Goal: Browse casually

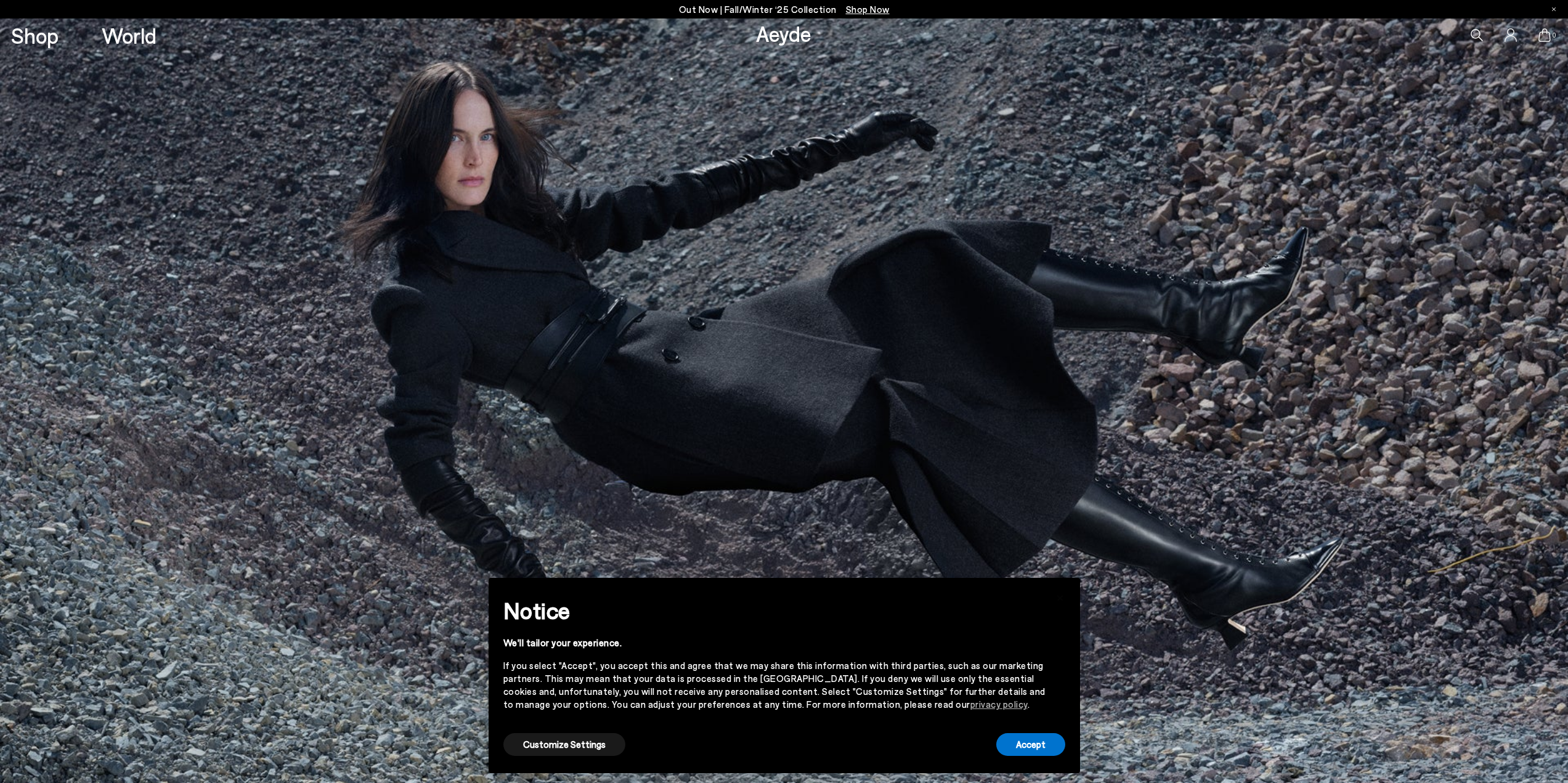
scroll to position [4, 0]
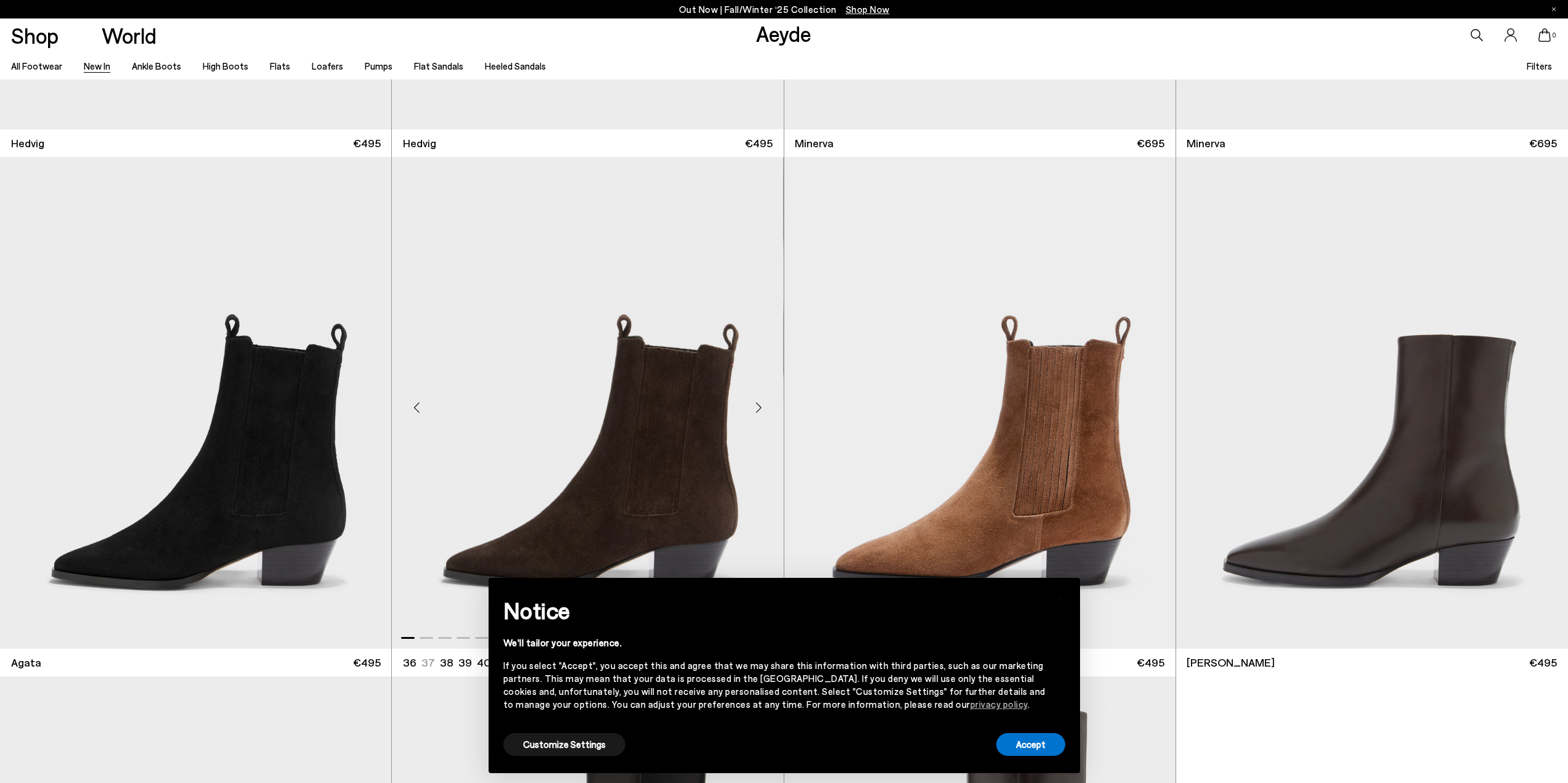
scroll to position [616, 0]
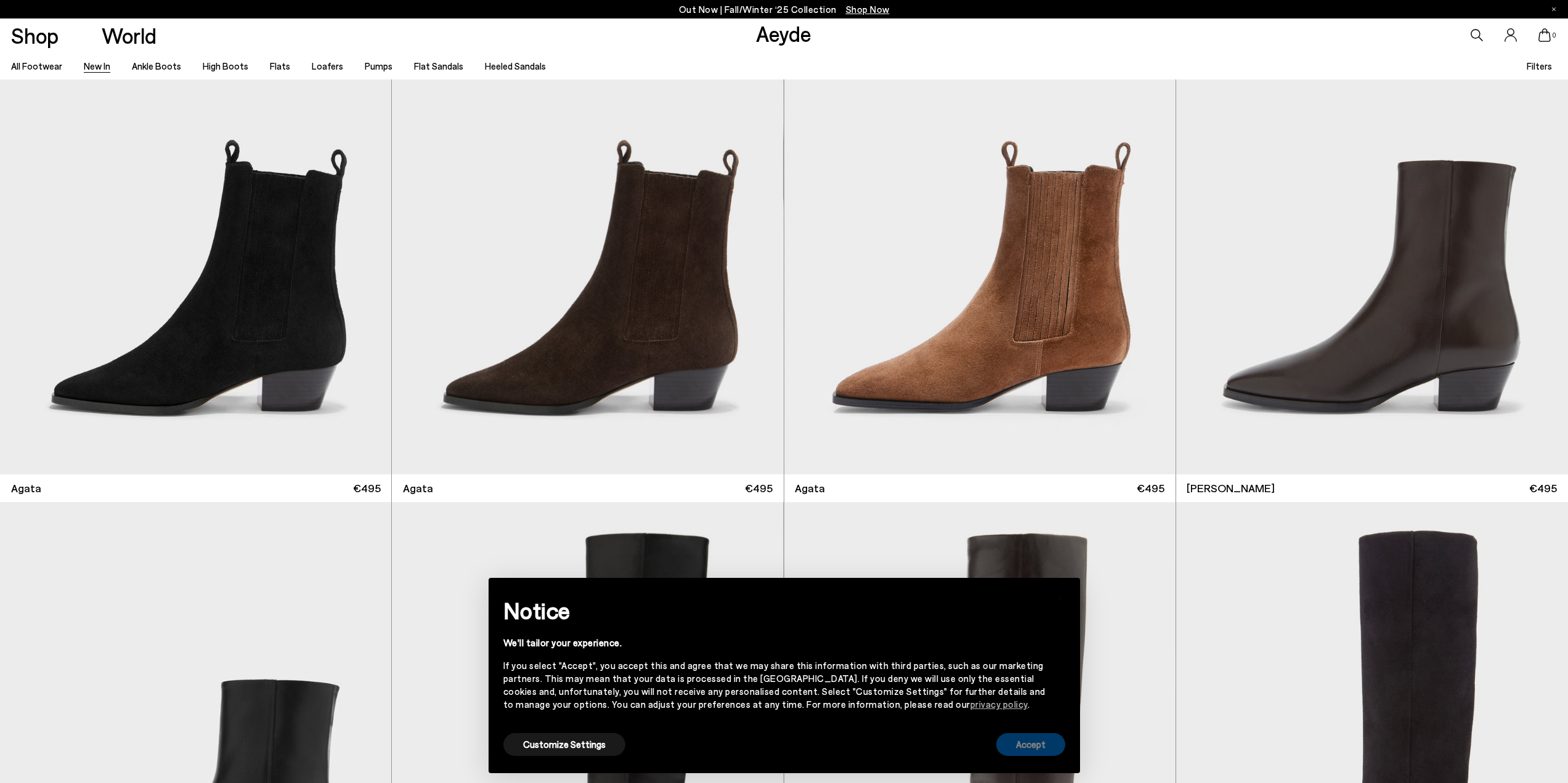
click at [1049, 752] on button "Accept" at bounding box center [1031, 744] width 69 height 23
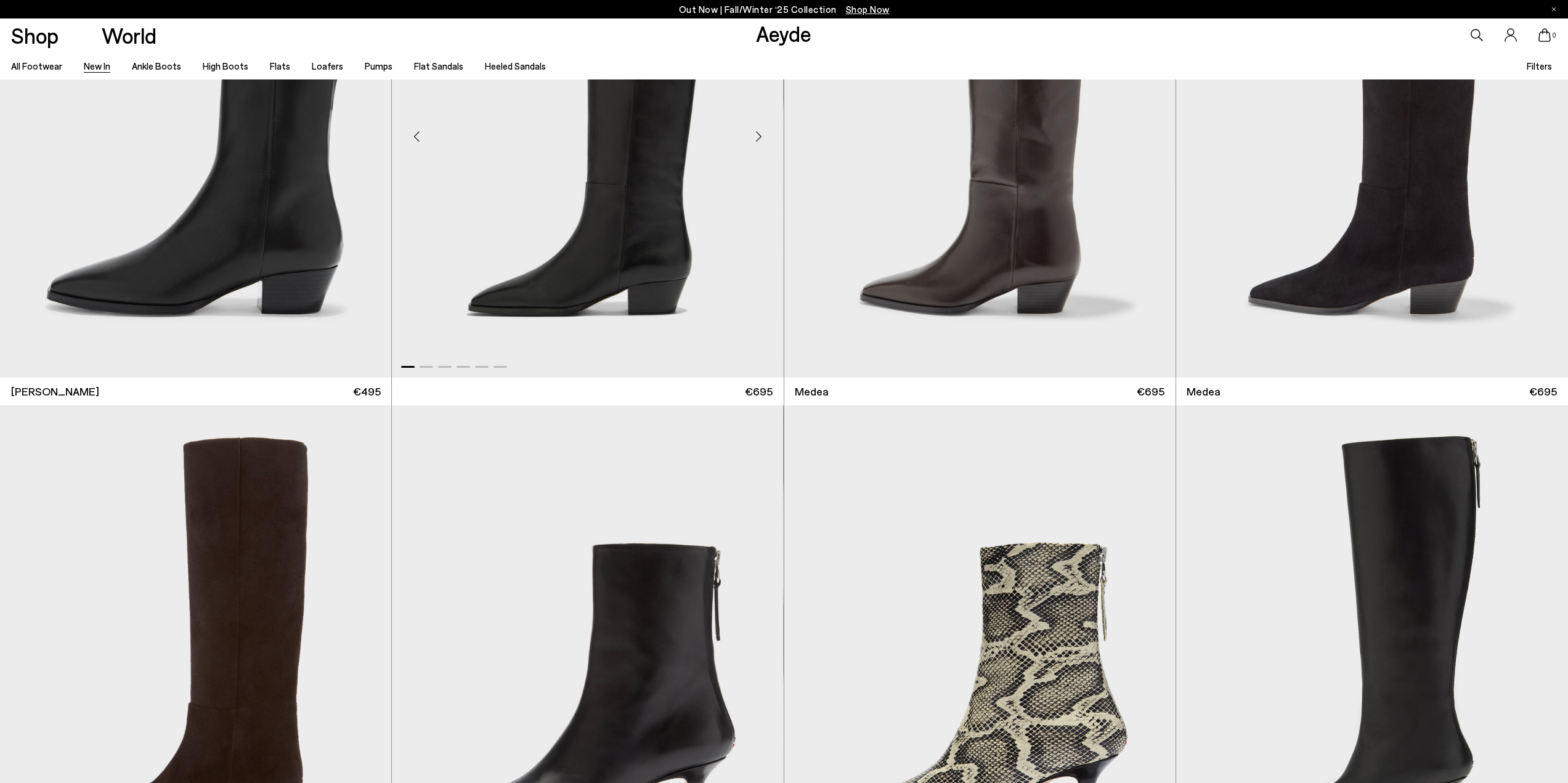
scroll to position [1602, 0]
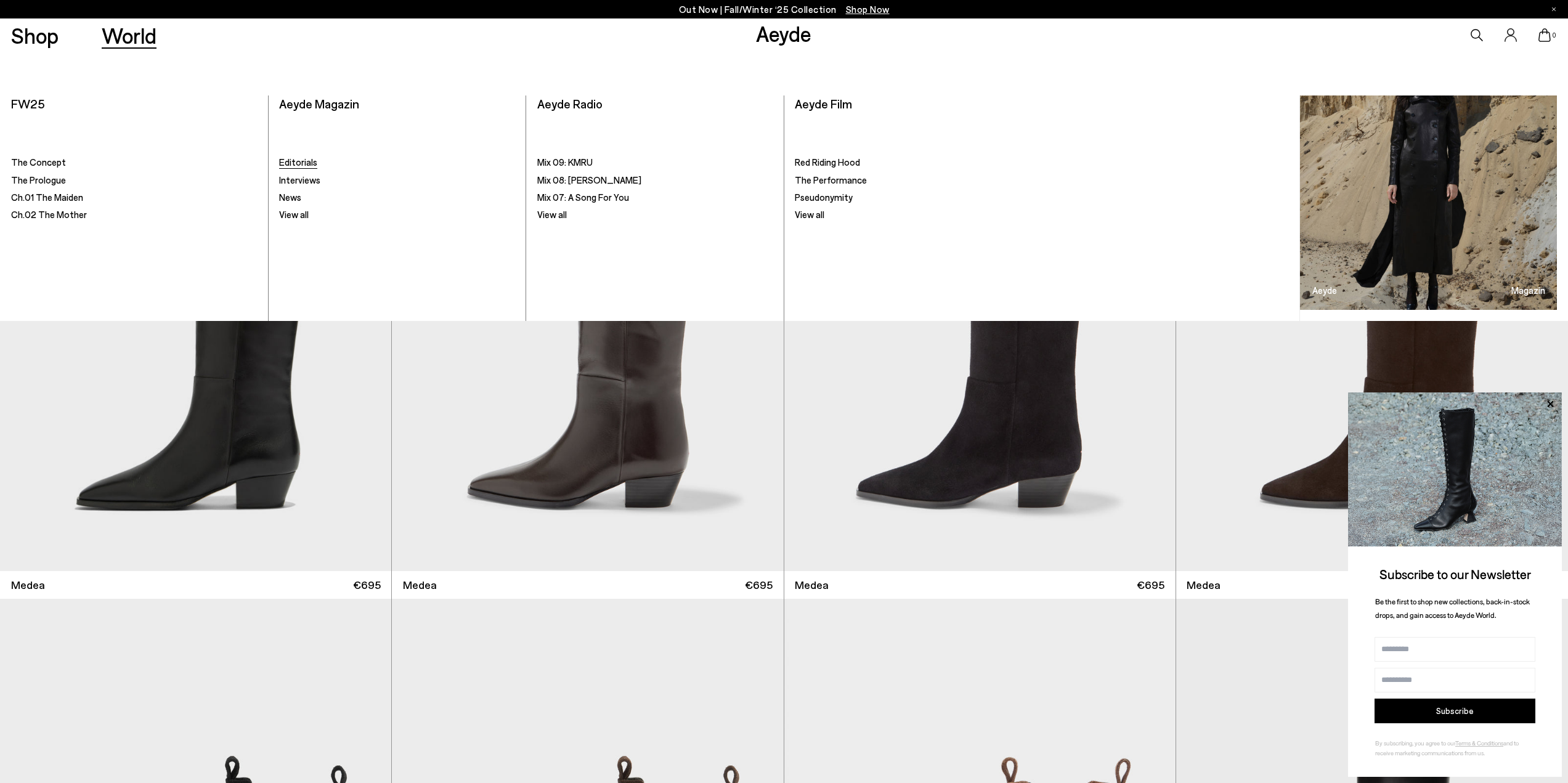
click at [299, 164] on span "Editorials" at bounding box center [298, 162] width 38 height 11
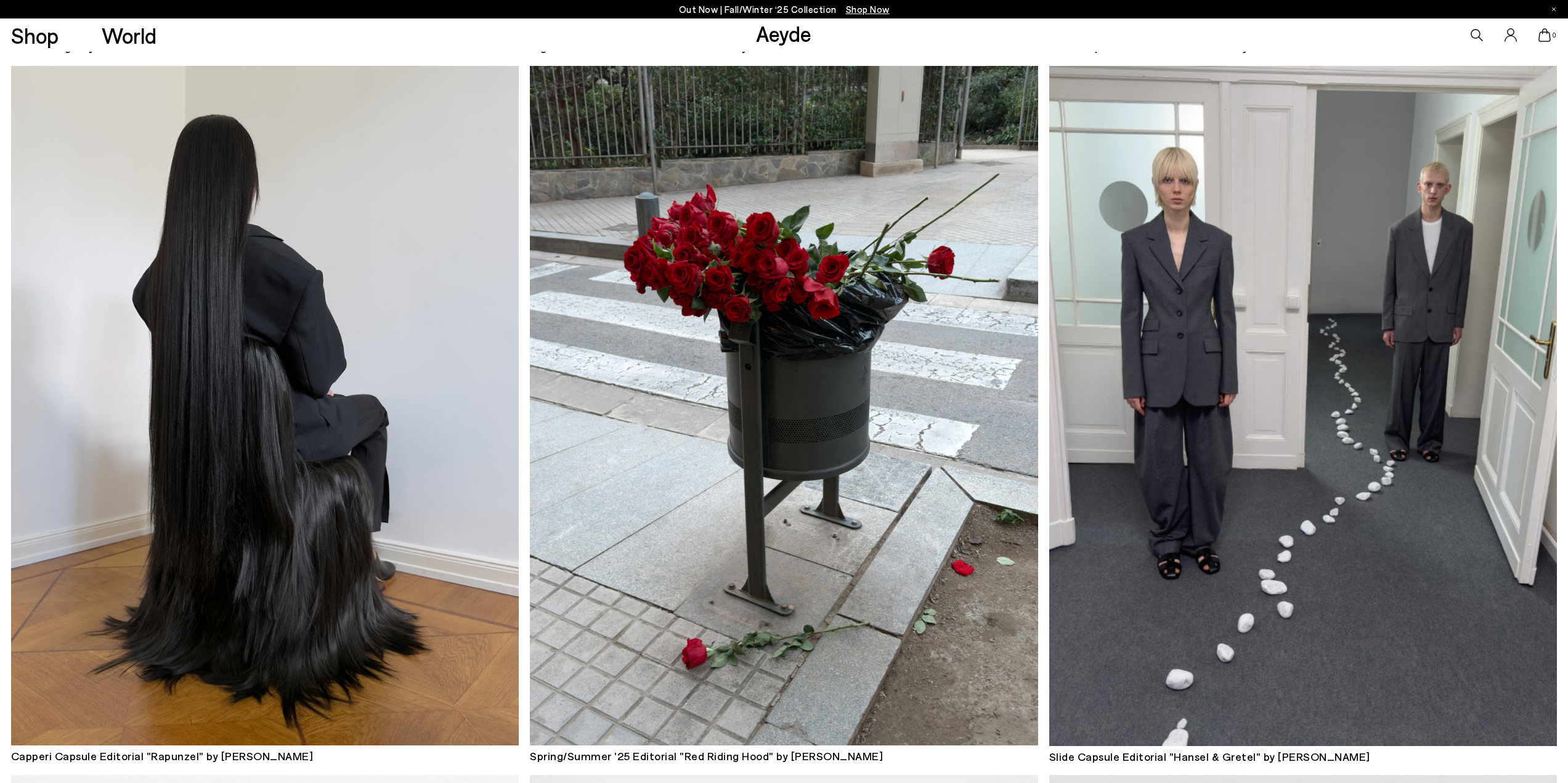
scroll to position [1479, 0]
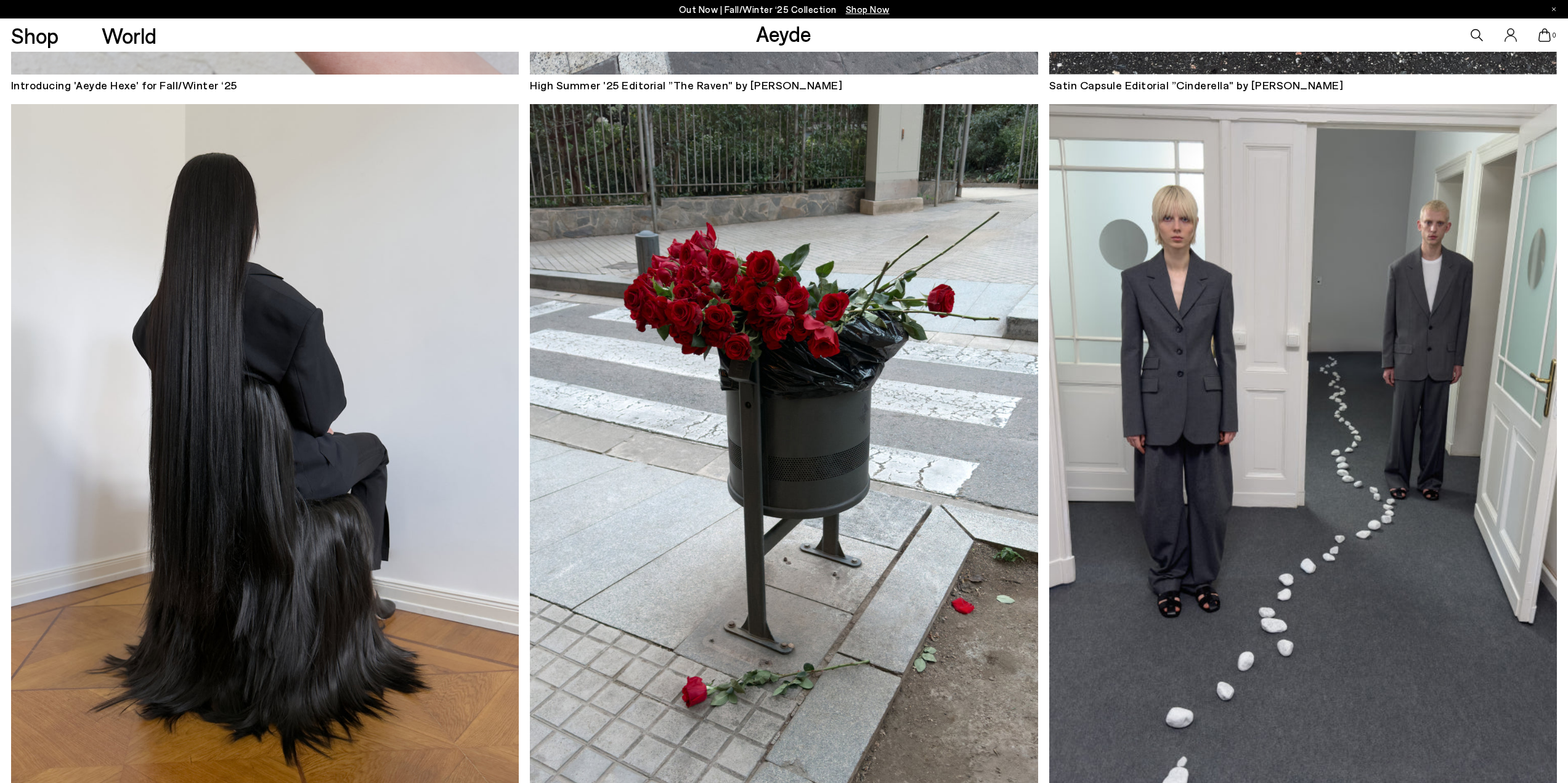
click at [1258, 310] on img at bounding box center [1303, 444] width 508 height 680
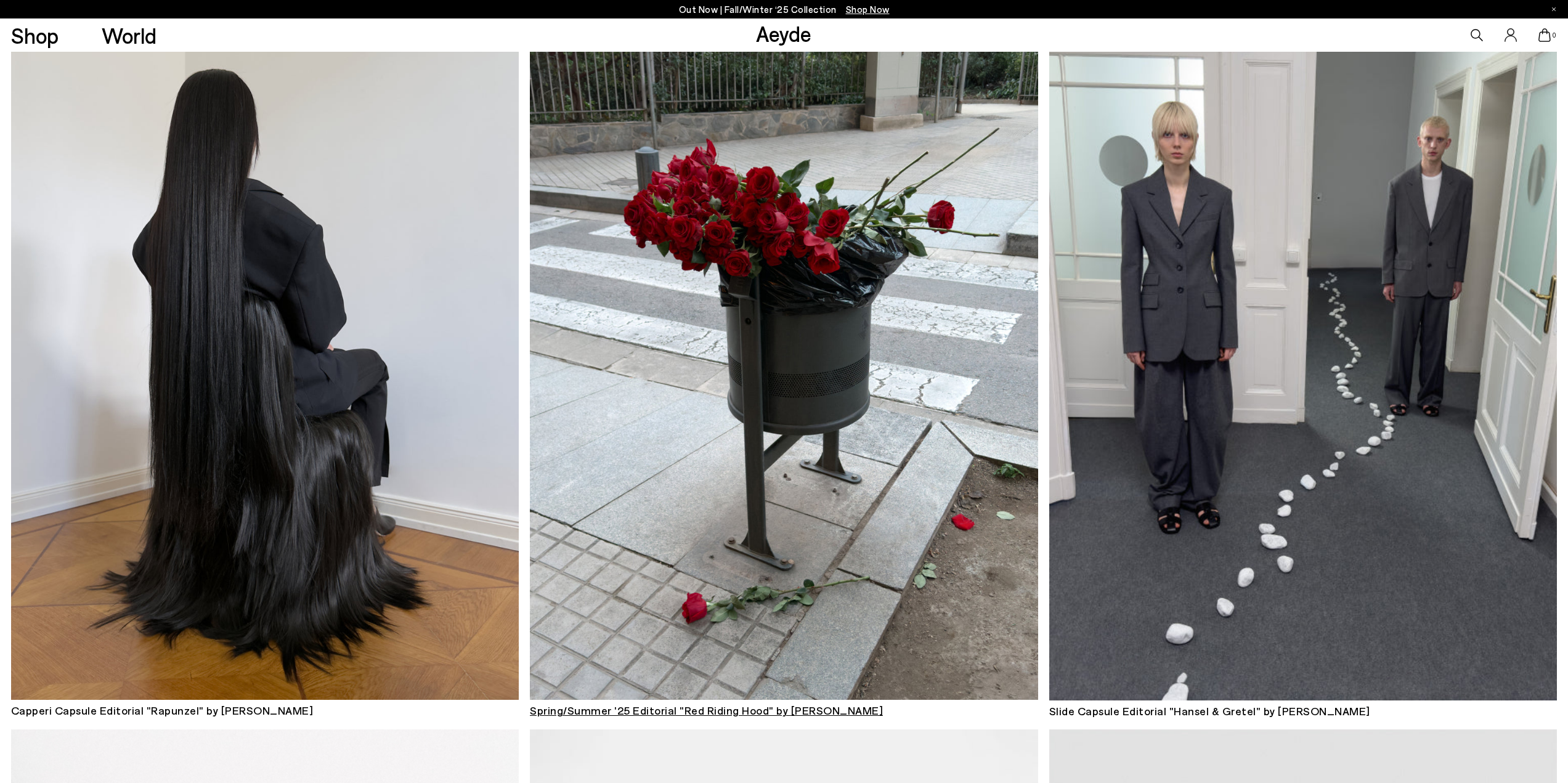
scroll to position [1782, 0]
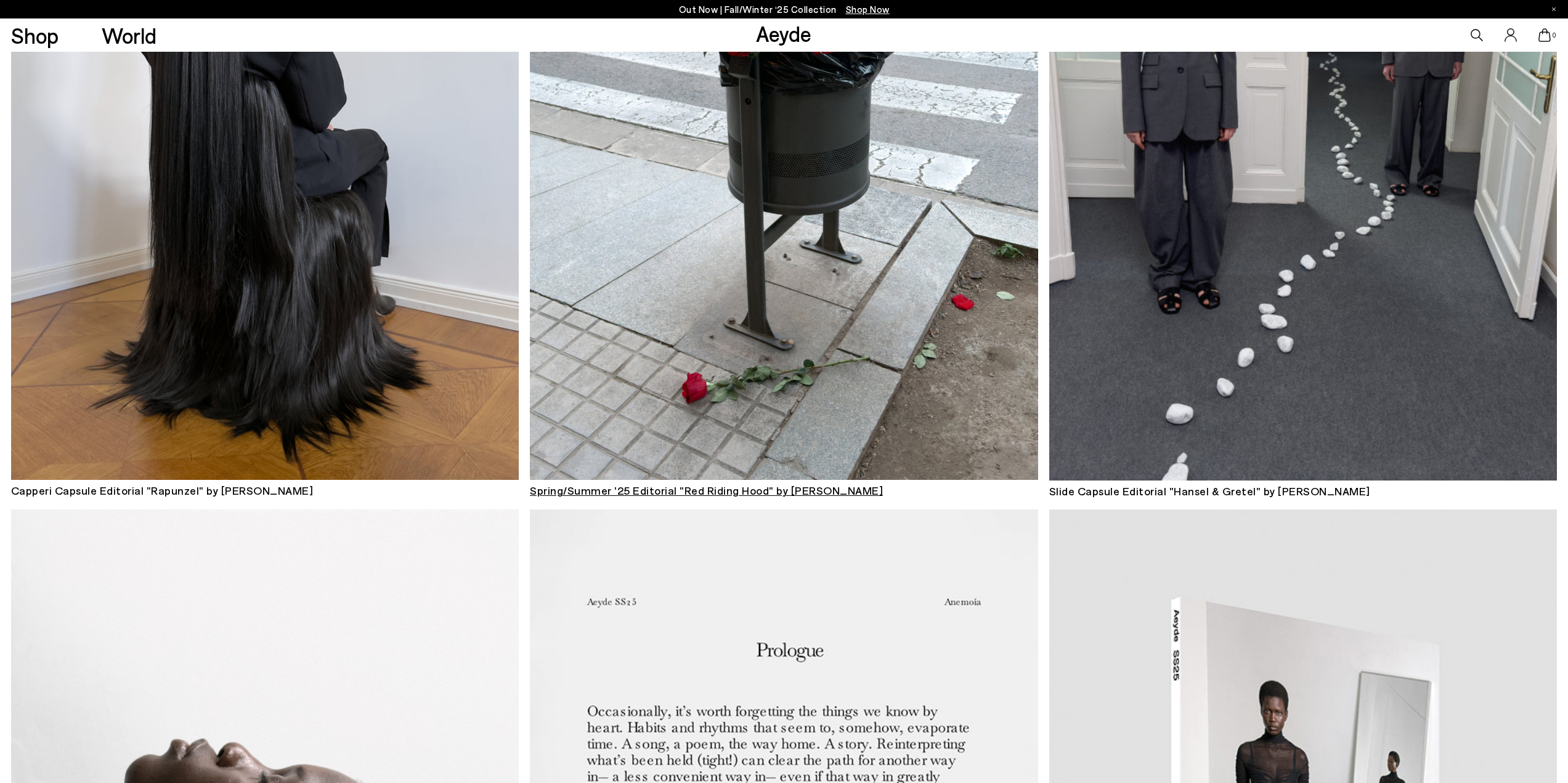
click at [799, 399] on img at bounding box center [784, 140] width 508 height 680
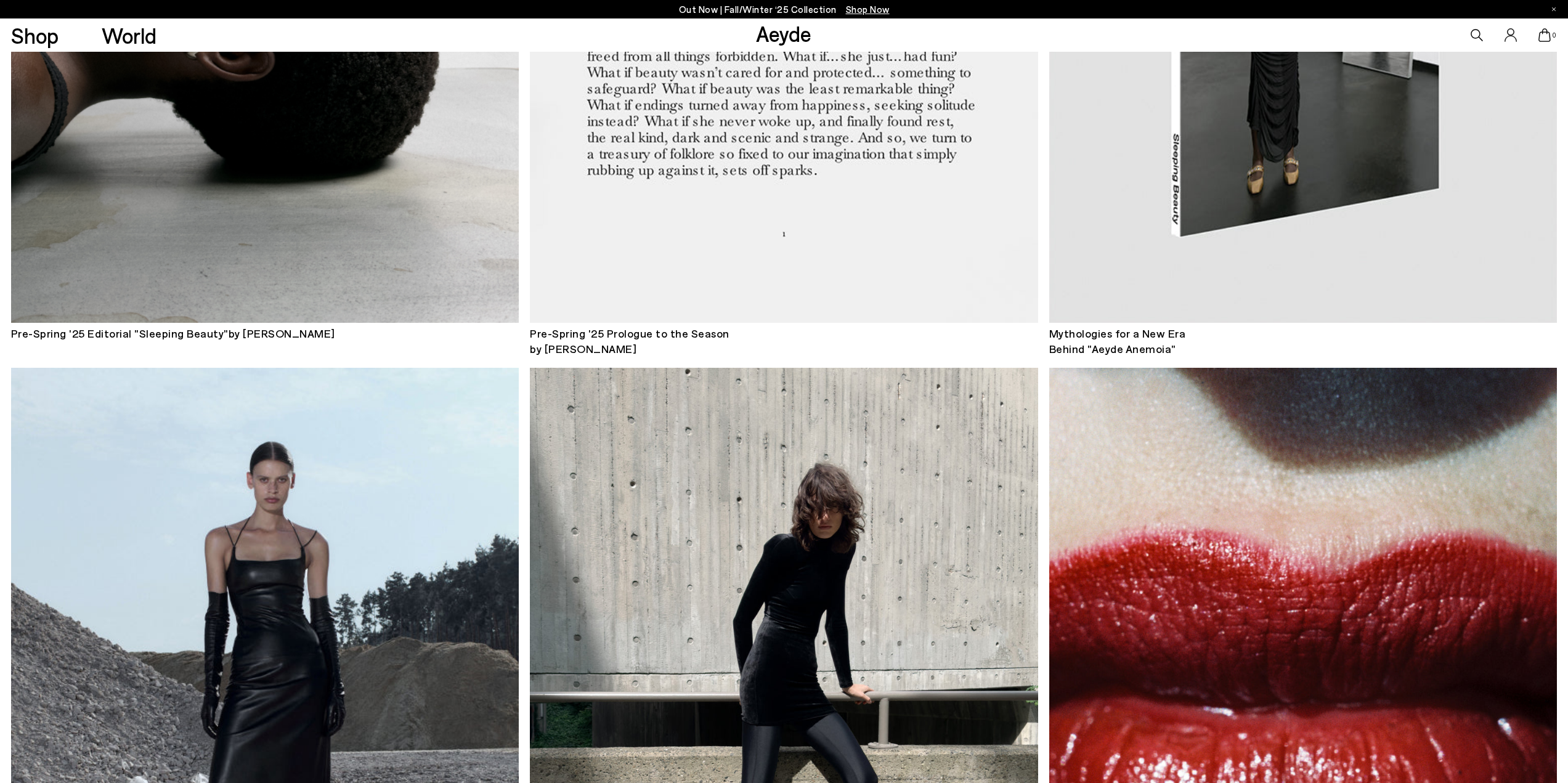
scroll to position [3141, 0]
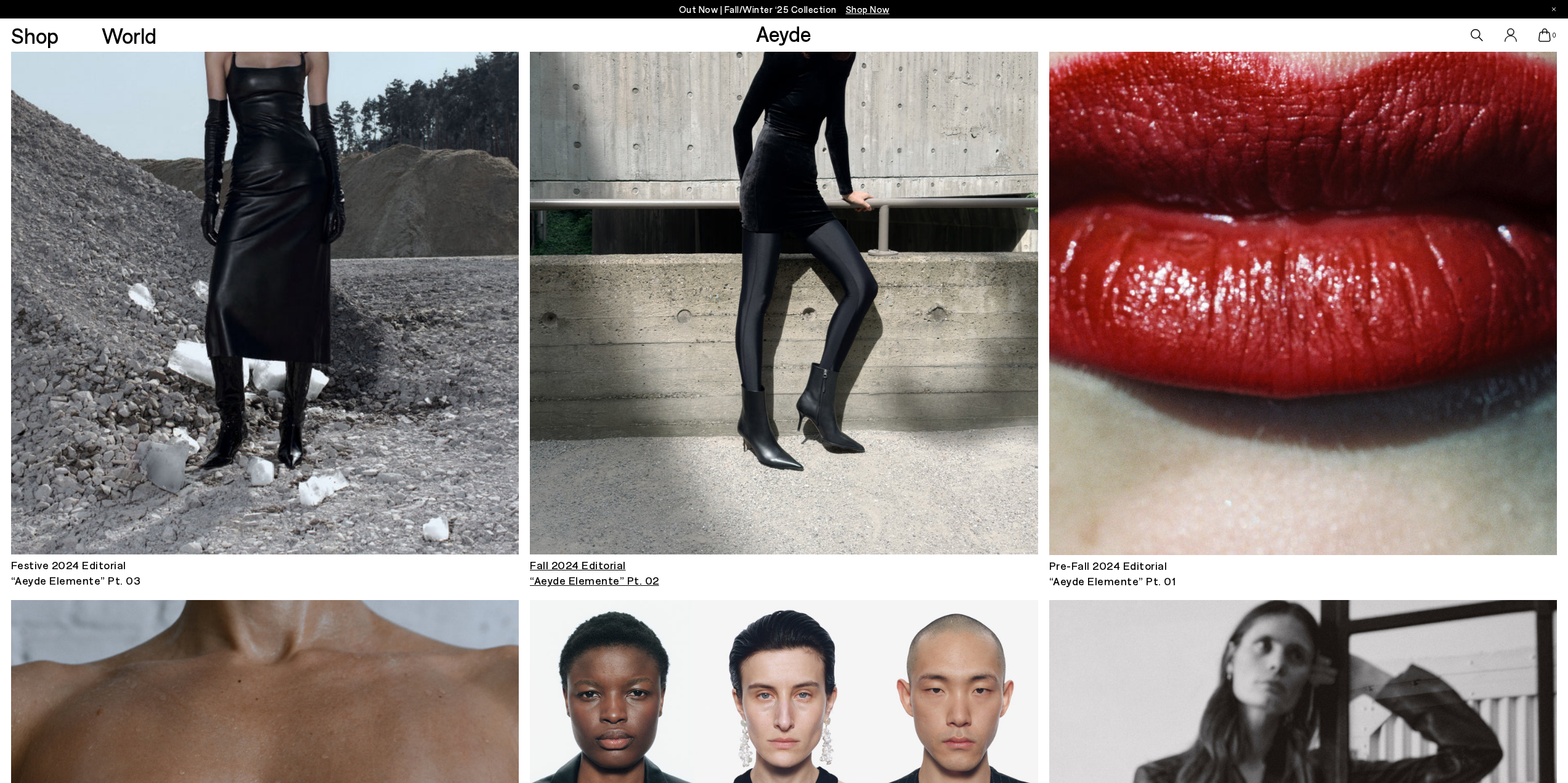
click at [657, 433] on img at bounding box center [784, 214] width 508 height 680
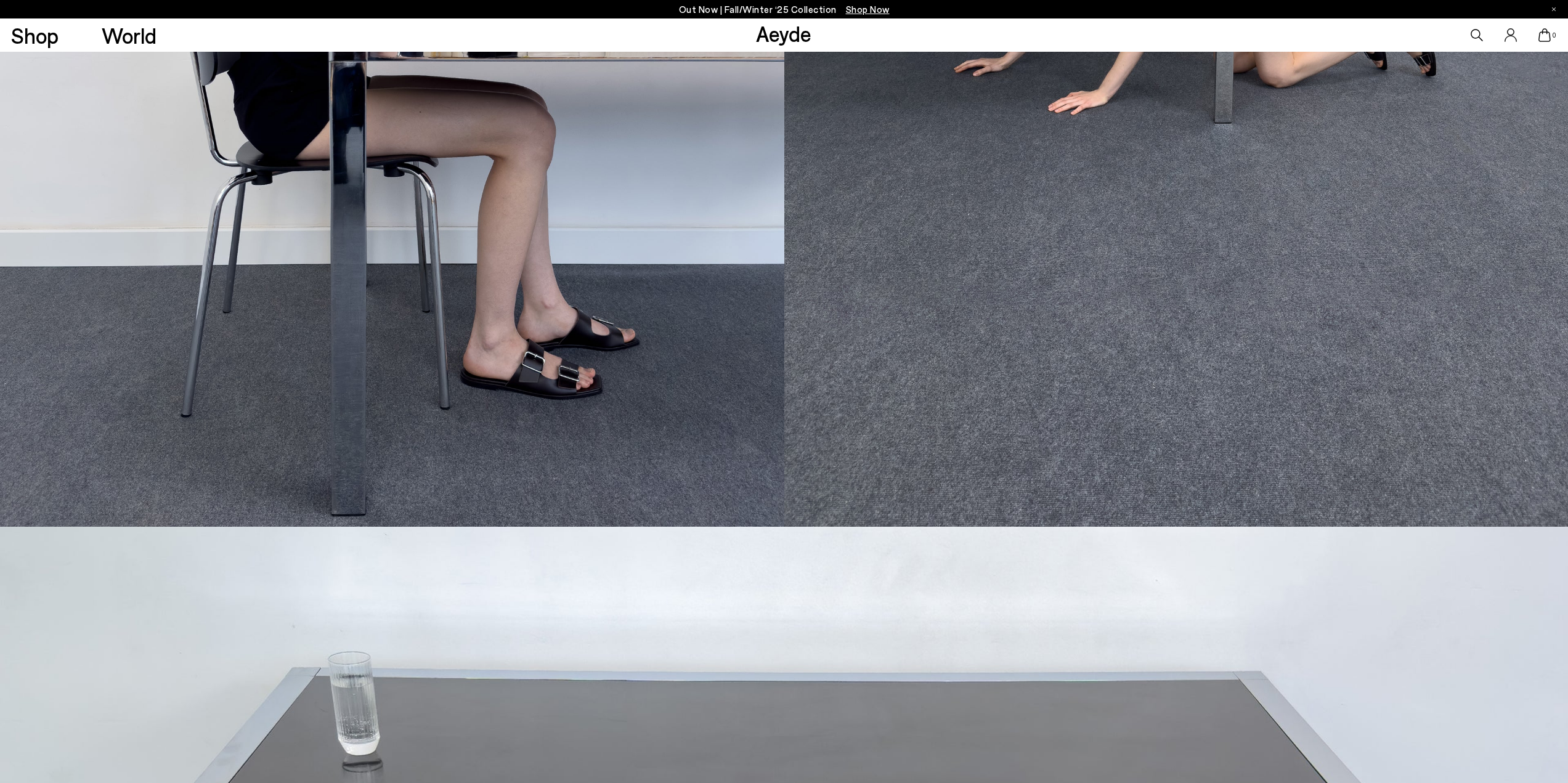
scroll to position [4989, 0]
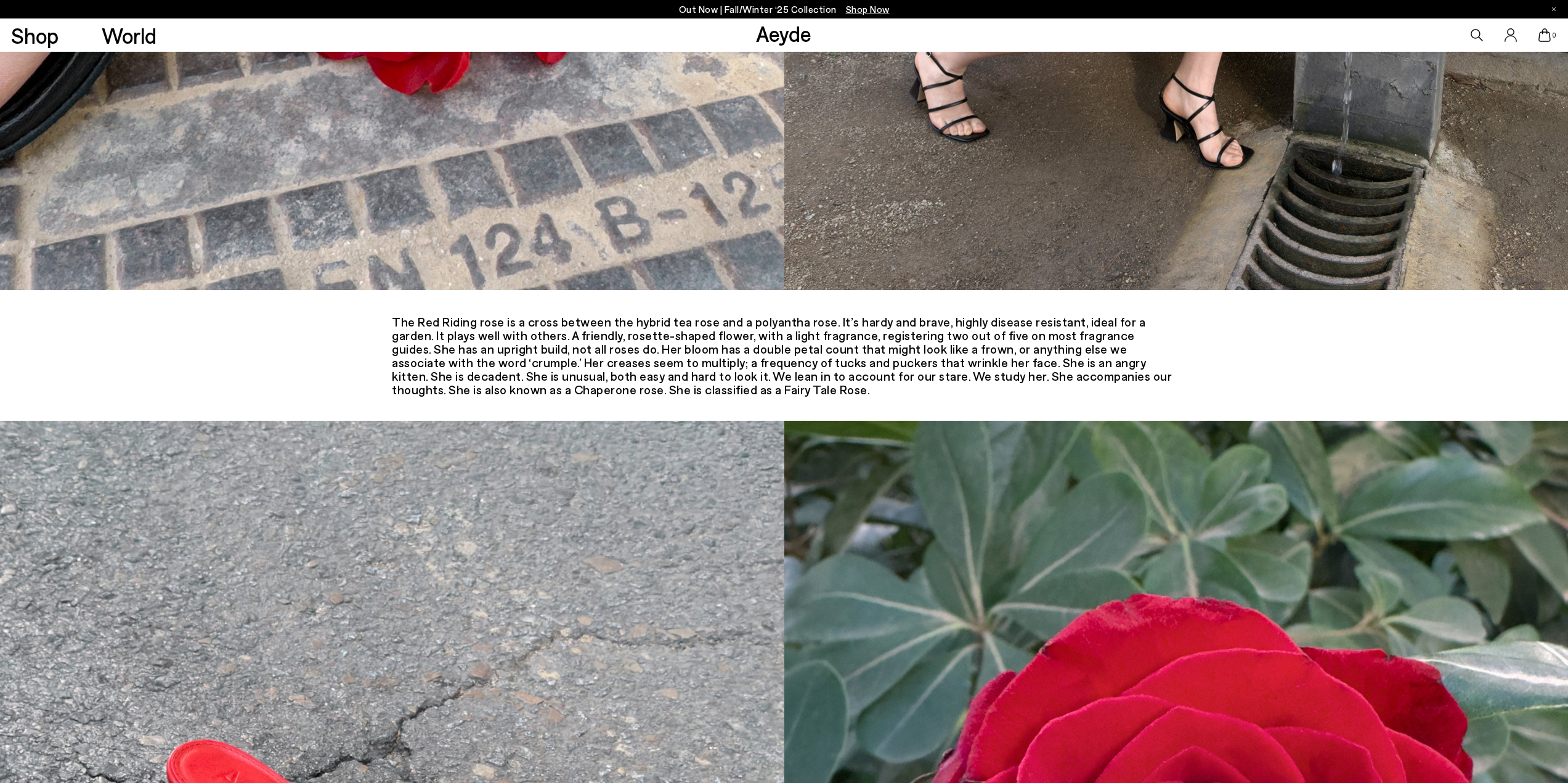
scroll to position [6899, 0]
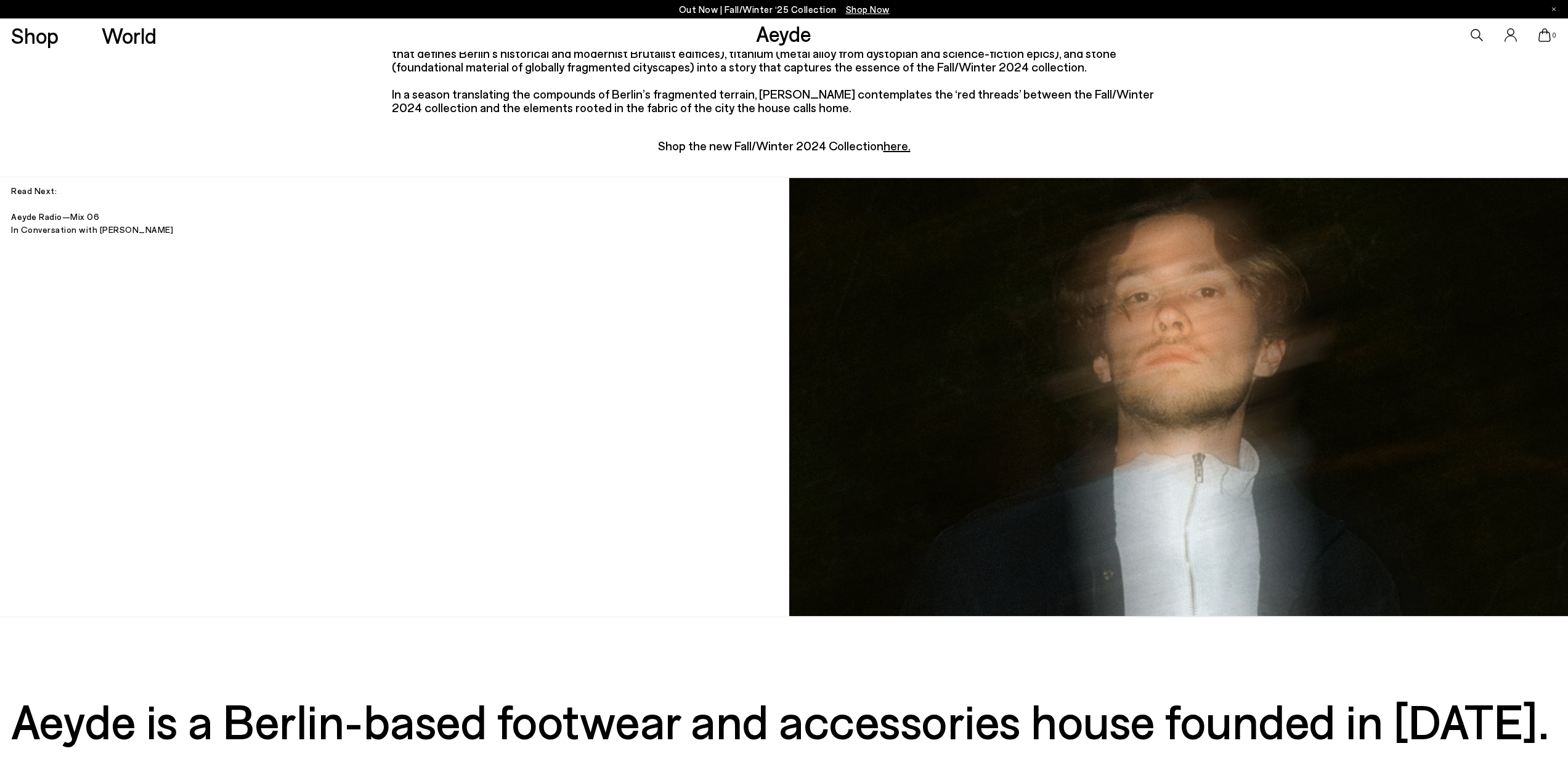
scroll to position [7766, 0]
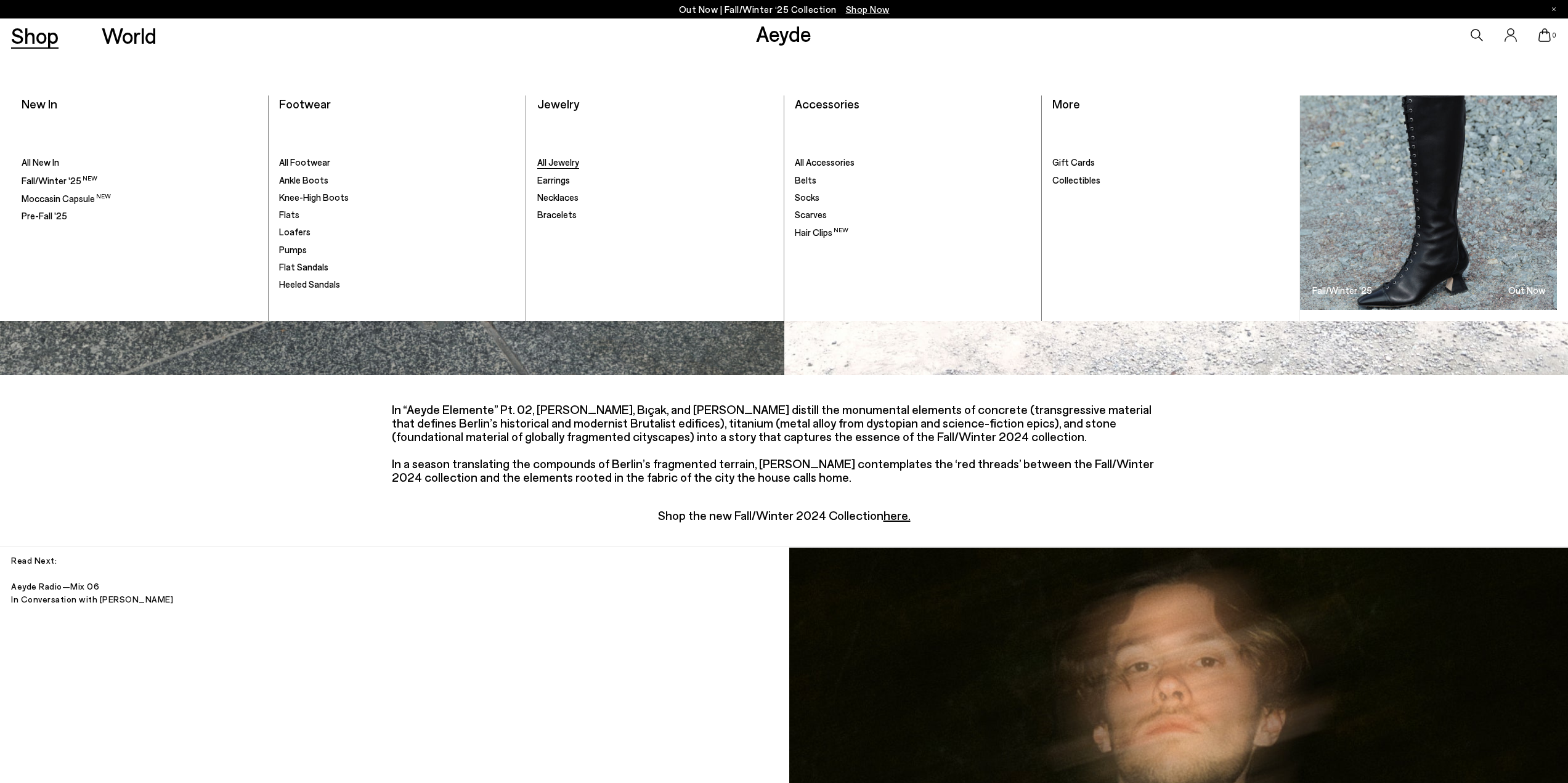
click at [562, 164] on span "All Jewelry" at bounding box center [558, 162] width 42 height 11
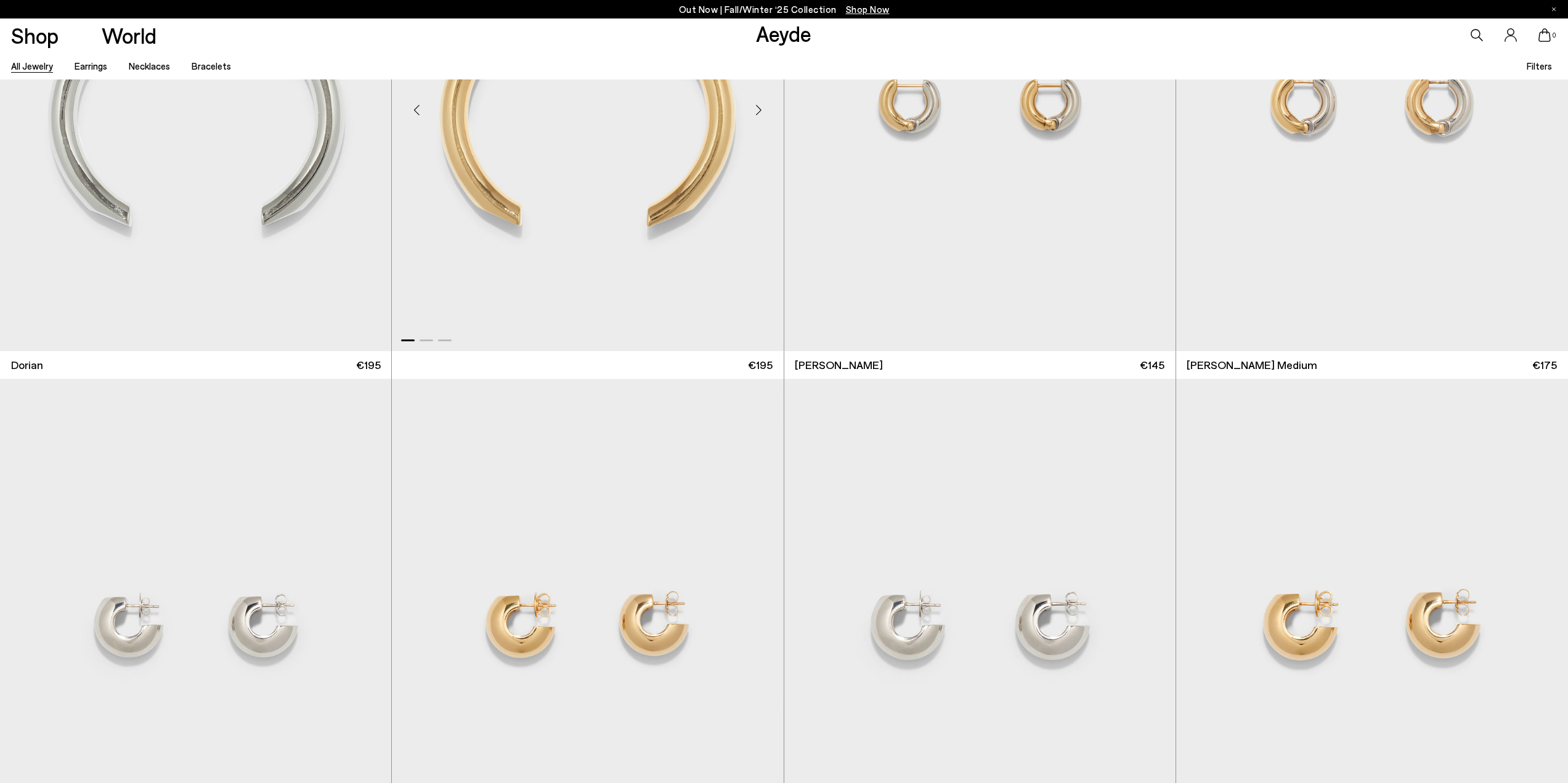
scroll to position [1047, 0]
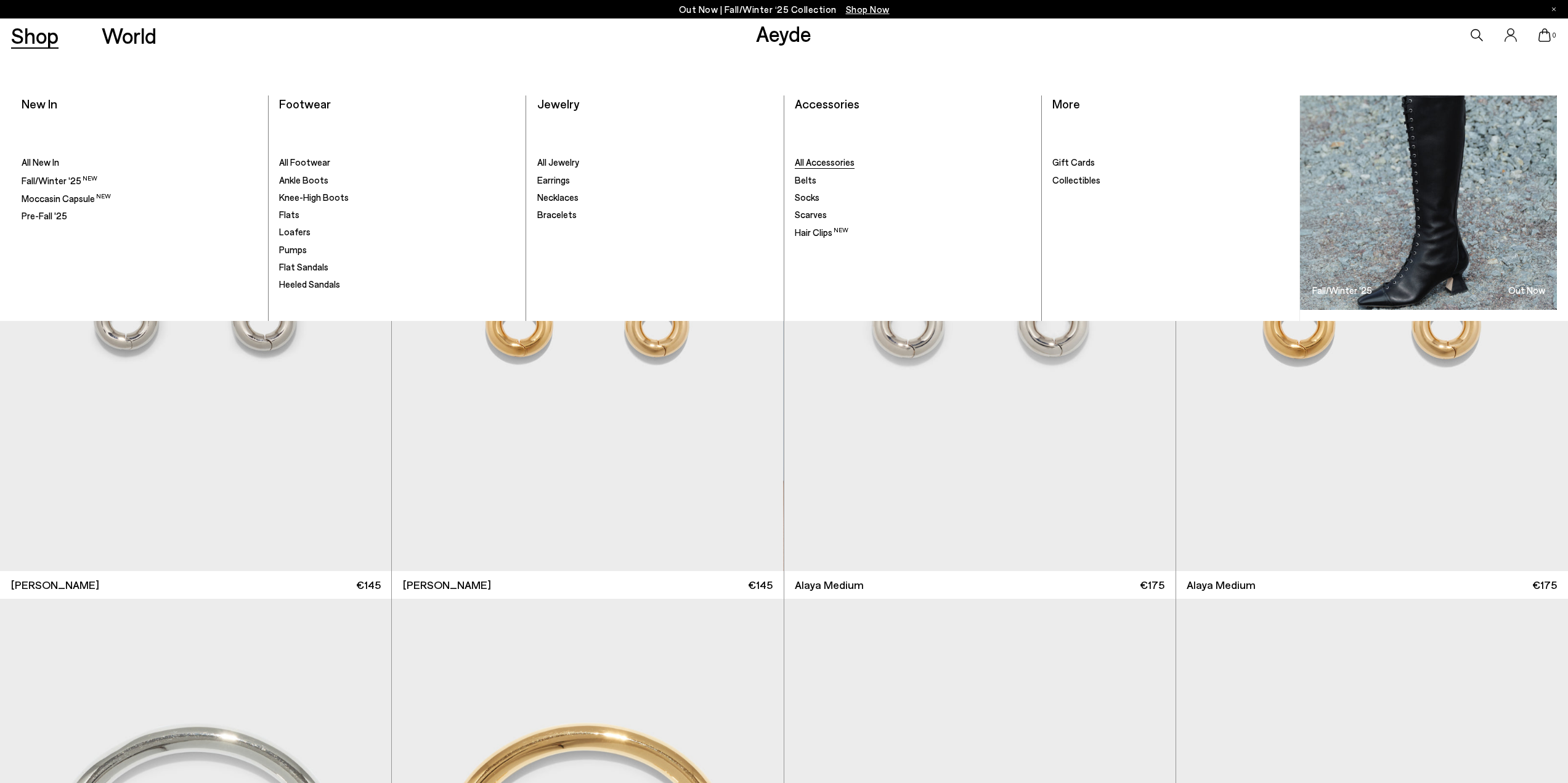
click at [811, 163] on span "All Accessories" at bounding box center [825, 162] width 60 height 11
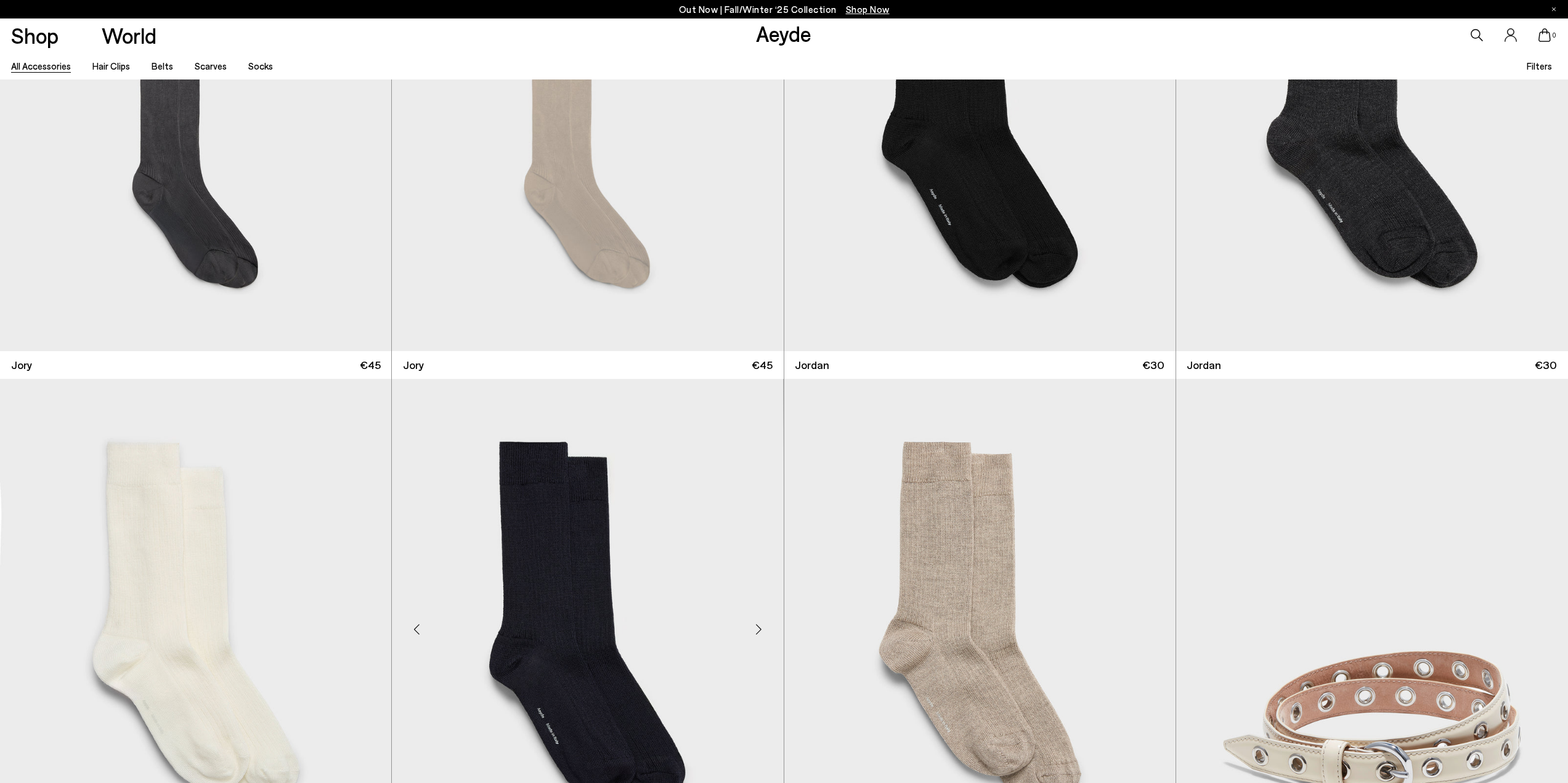
scroll to position [1170, 0]
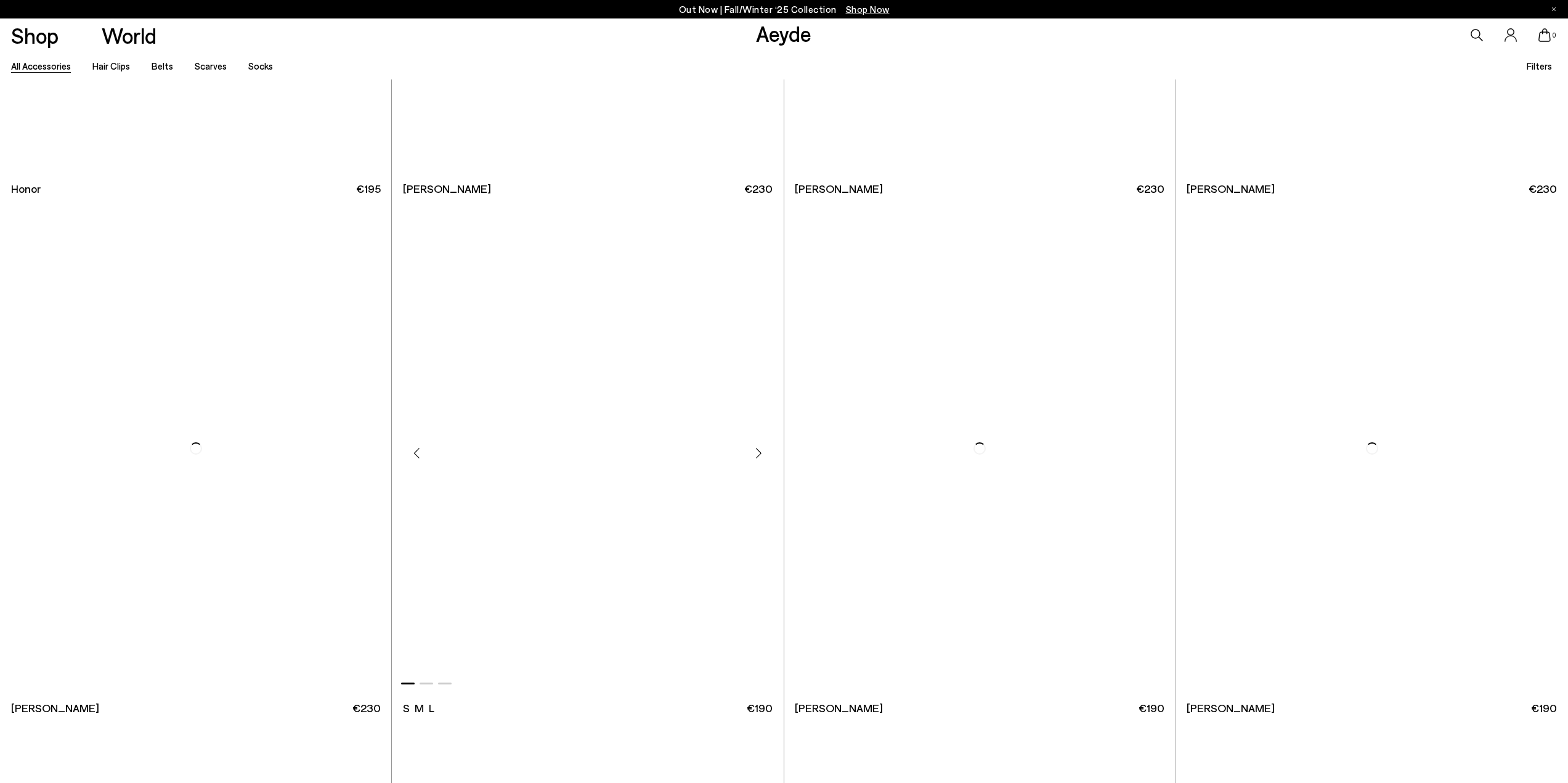
scroll to position [3141, 0]
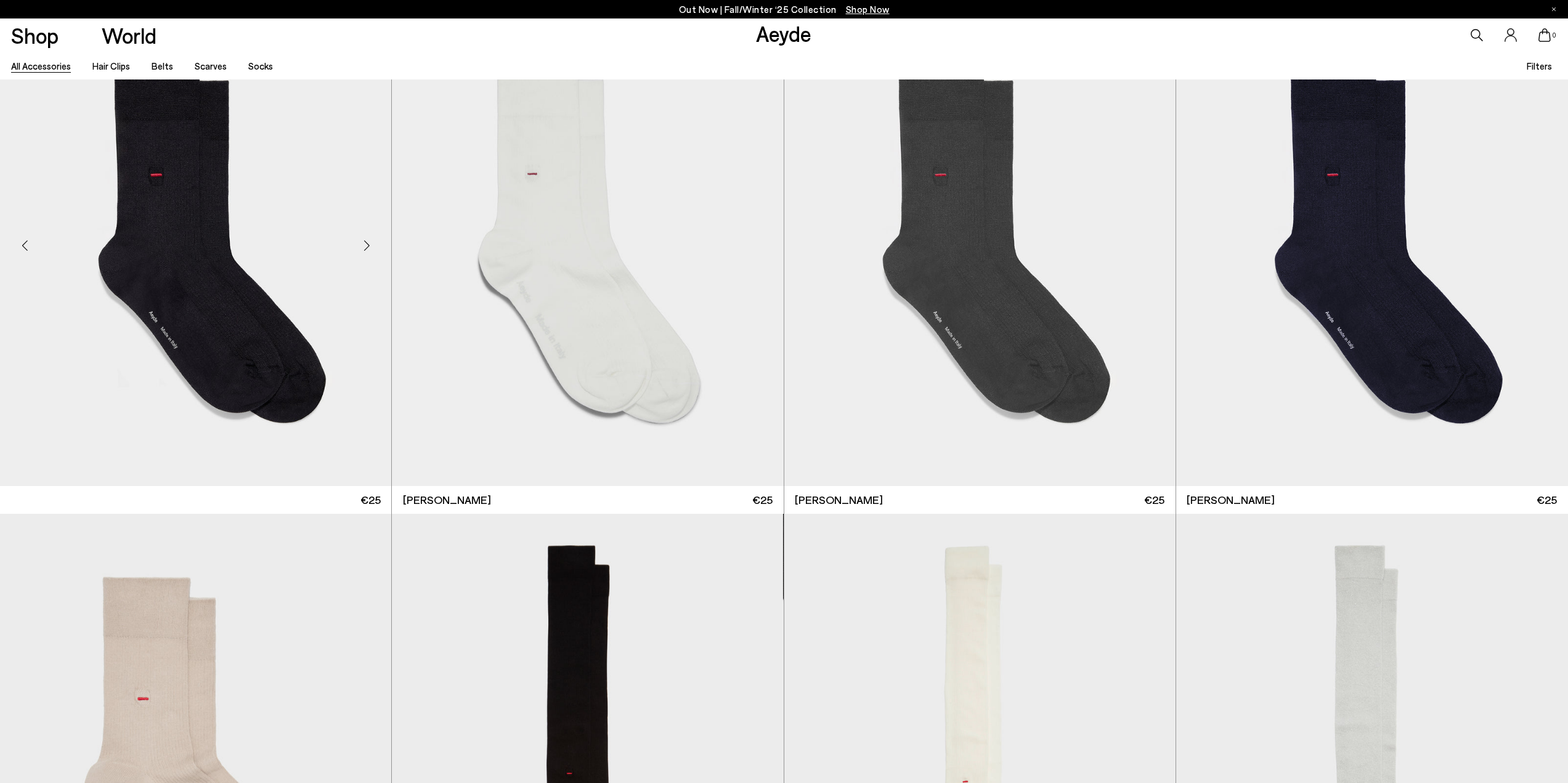
scroll to position [6652, 0]
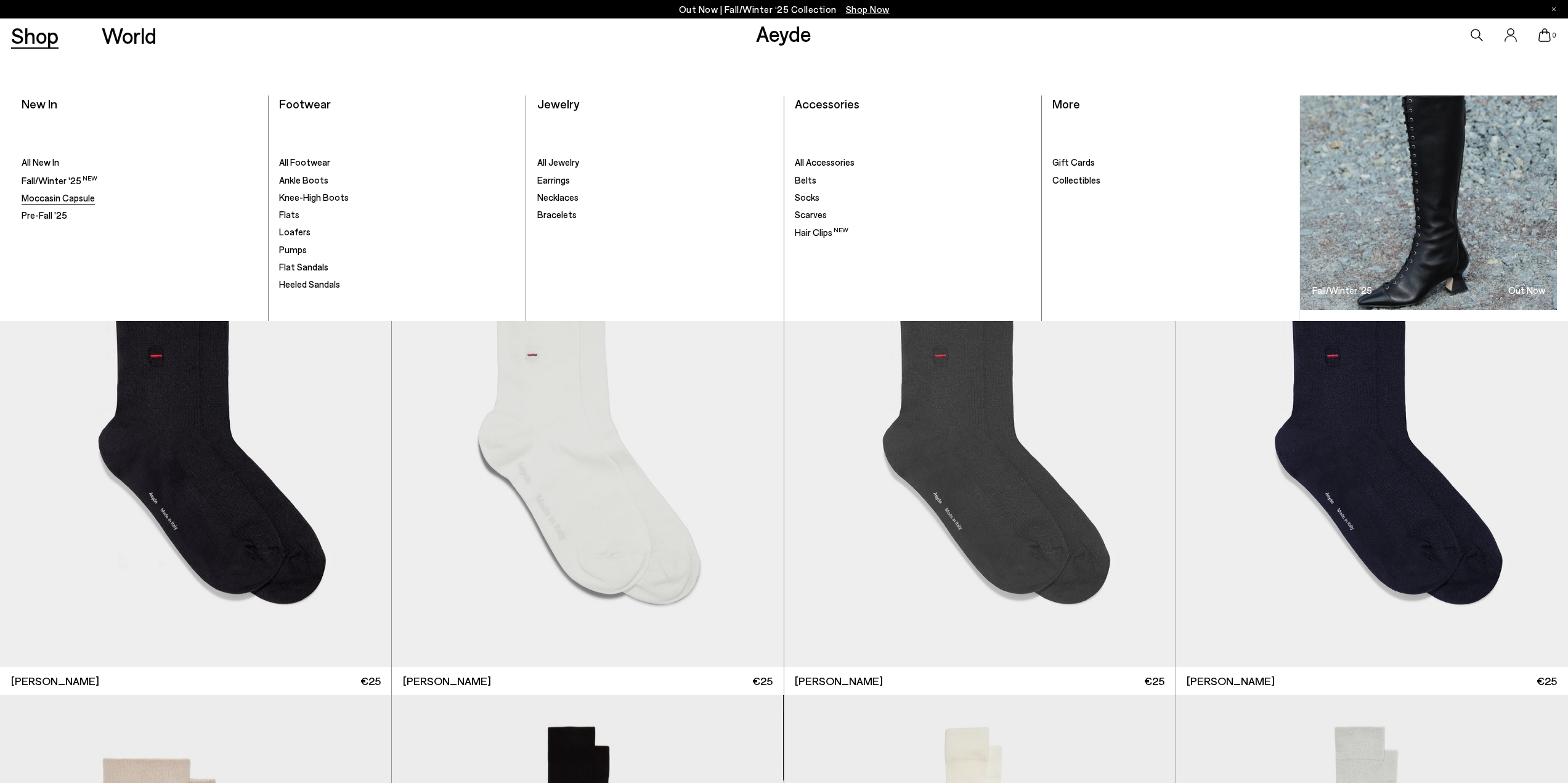
click at [61, 198] on span "Moccasin Capsule" at bounding box center [59, 197] width 73 height 11
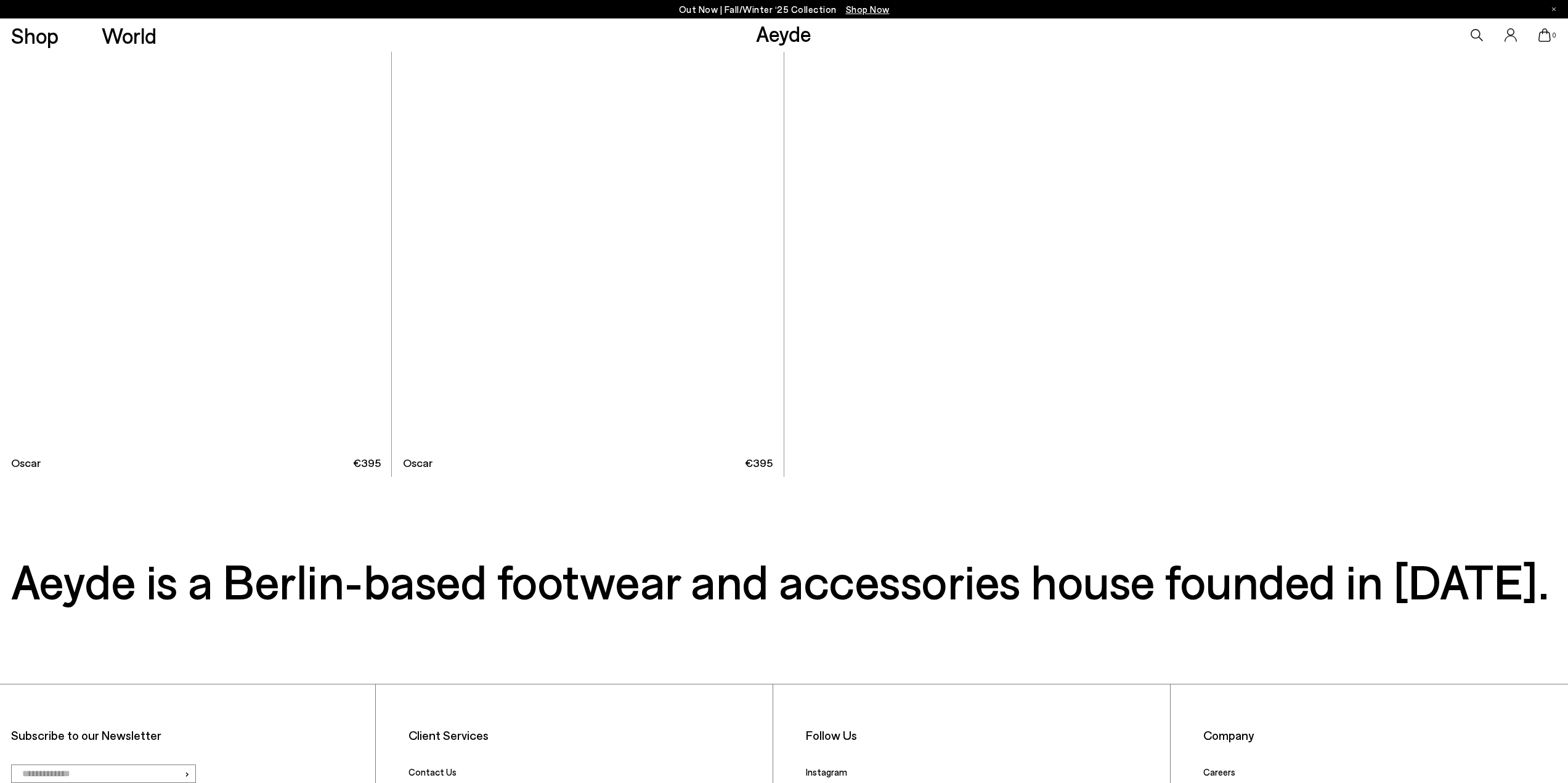
scroll to position [2956, 0]
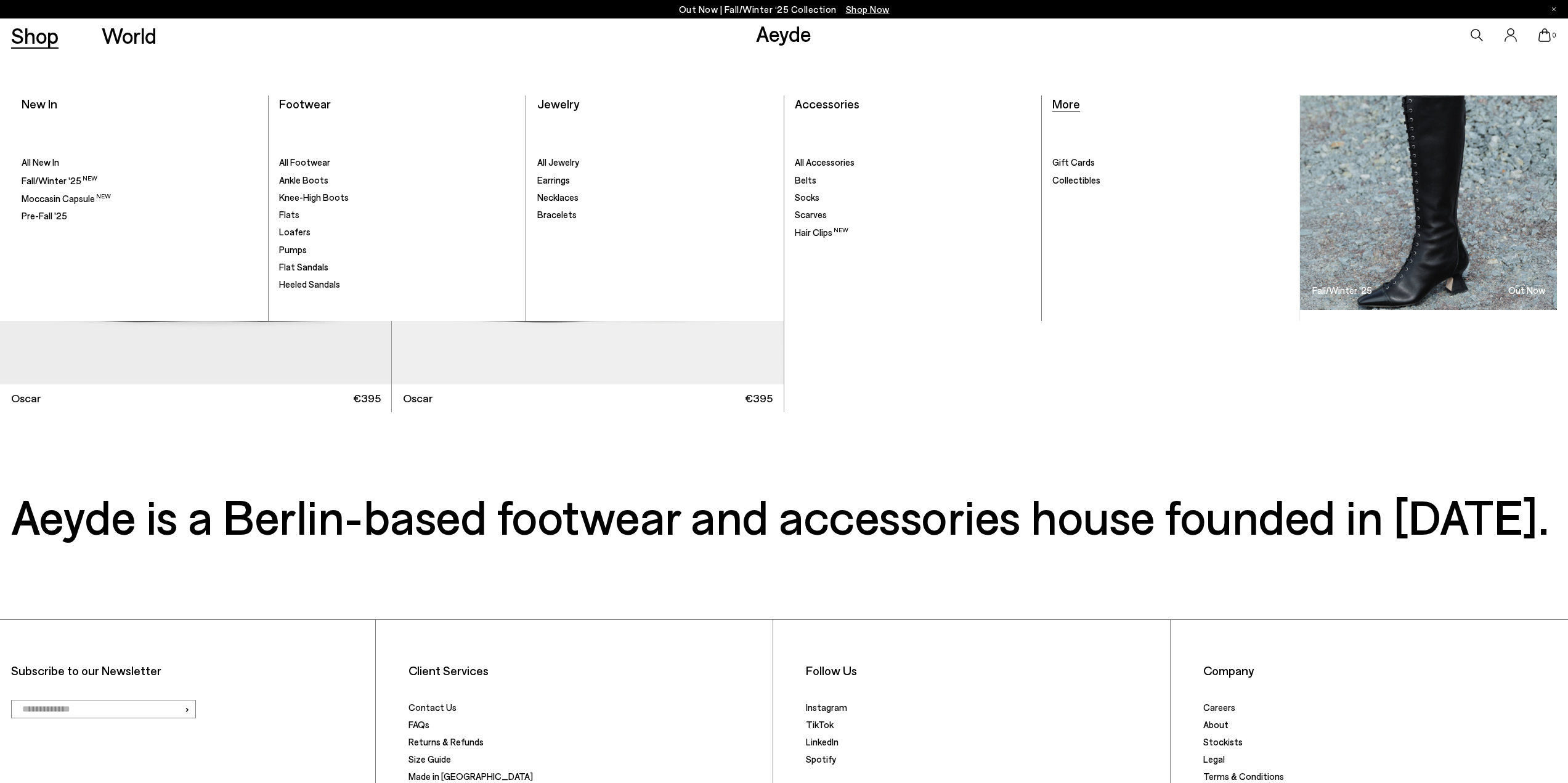
click at [1073, 106] on span "More" at bounding box center [1066, 103] width 28 height 15
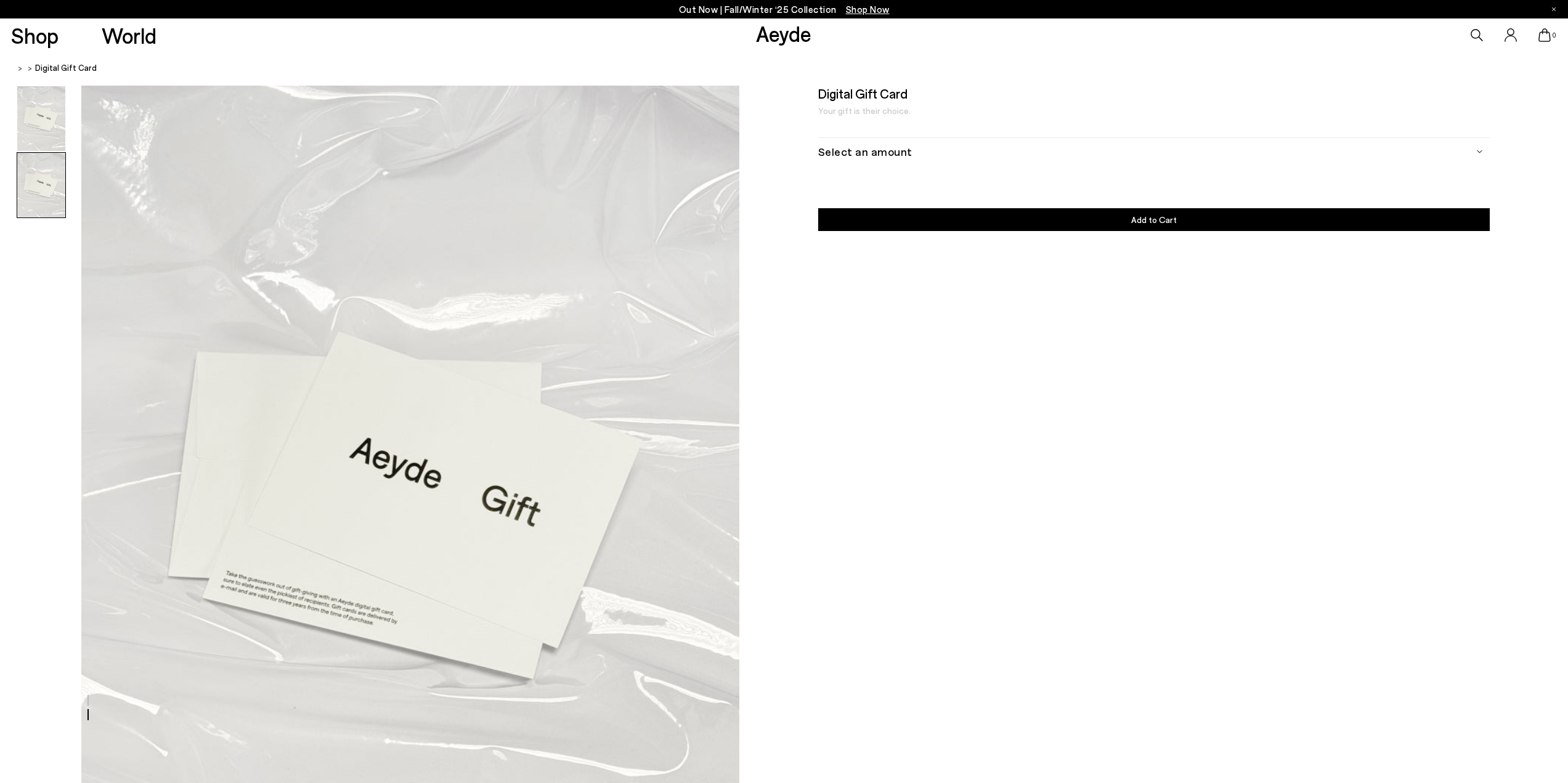
scroll to position [801, 0]
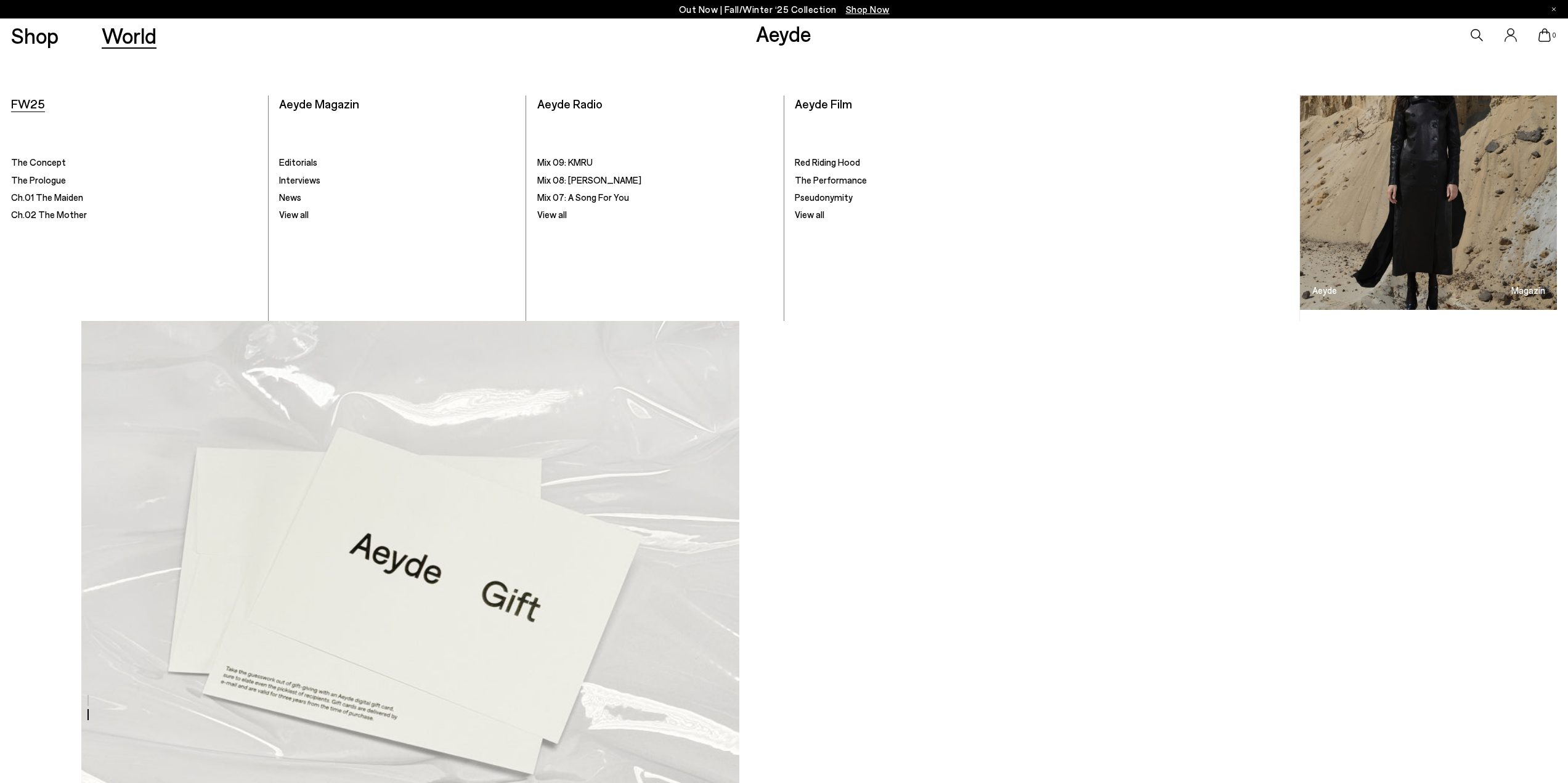
click at [29, 107] on span "FW25" at bounding box center [28, 103] width 34 height 15
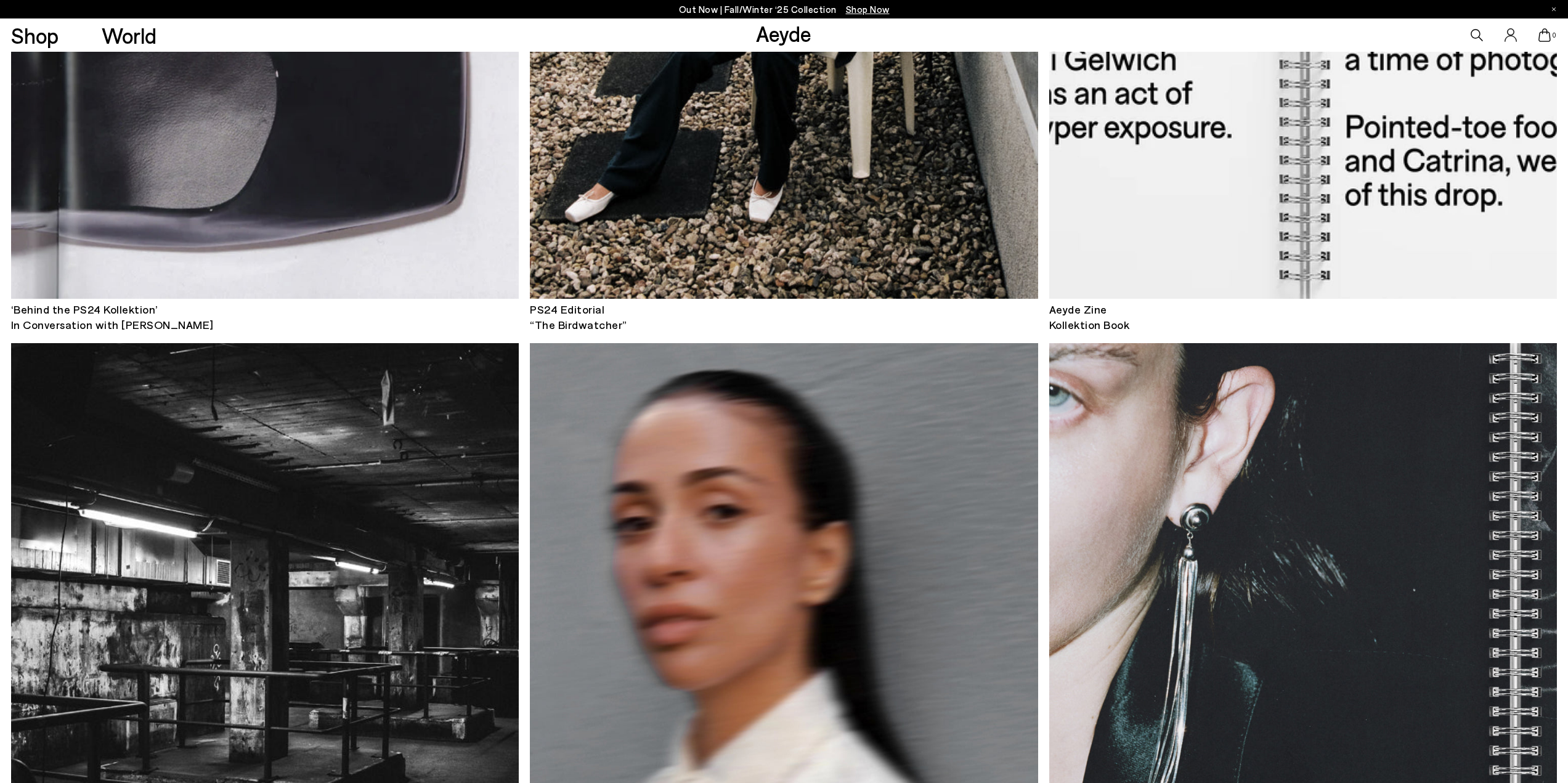
scroll to position [8500, 0]
